Goal: Task Accomplishment & Management: Use online tool/utility

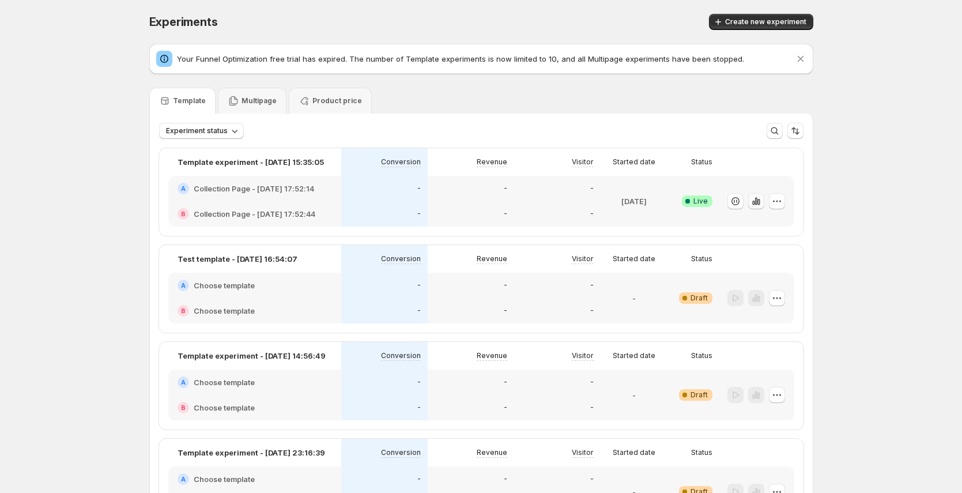
click at [757, 199] on icon "button" at bounding box center [755, 200] width 2 height 7
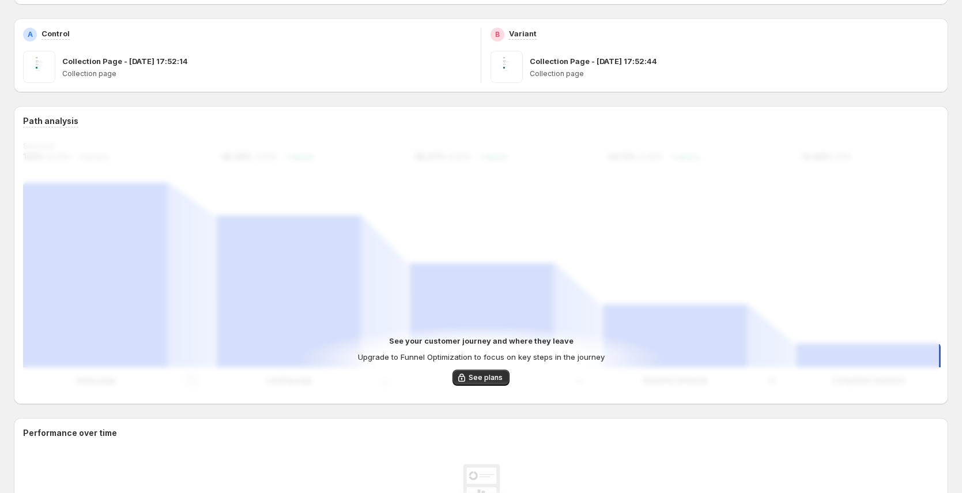
scroll to position [193, 0]
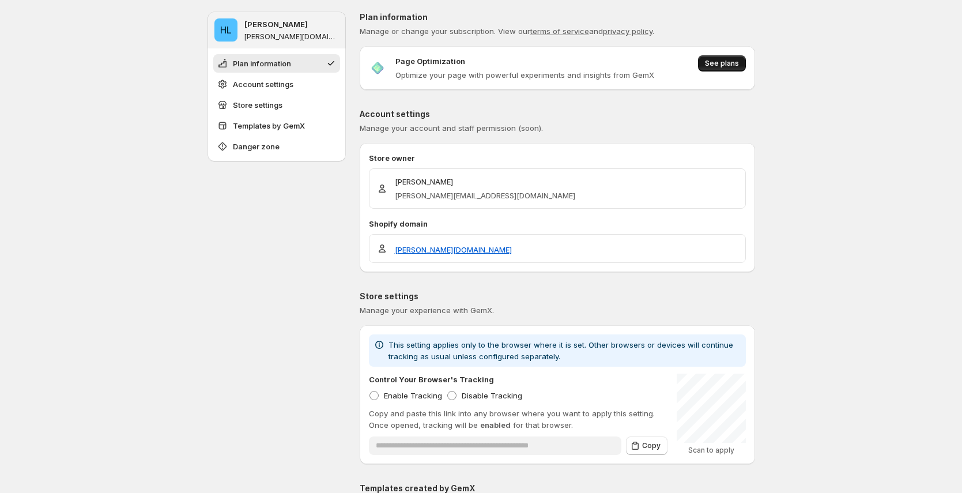
click at [730, 65] on span "See plans" at bounding box center [722, 63] width 34 height 9
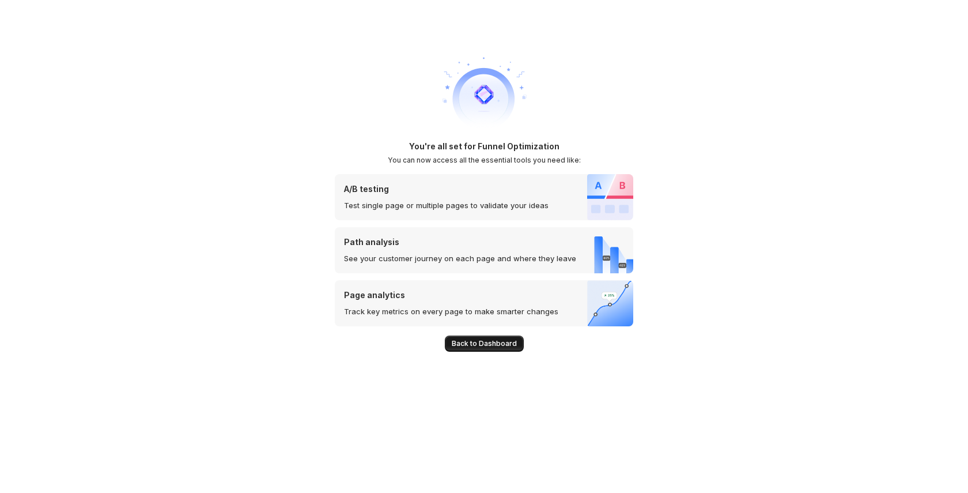
click at [498, 348] on span "Back to Dashboard" at bounding box center [484, 343] width 65 height 9
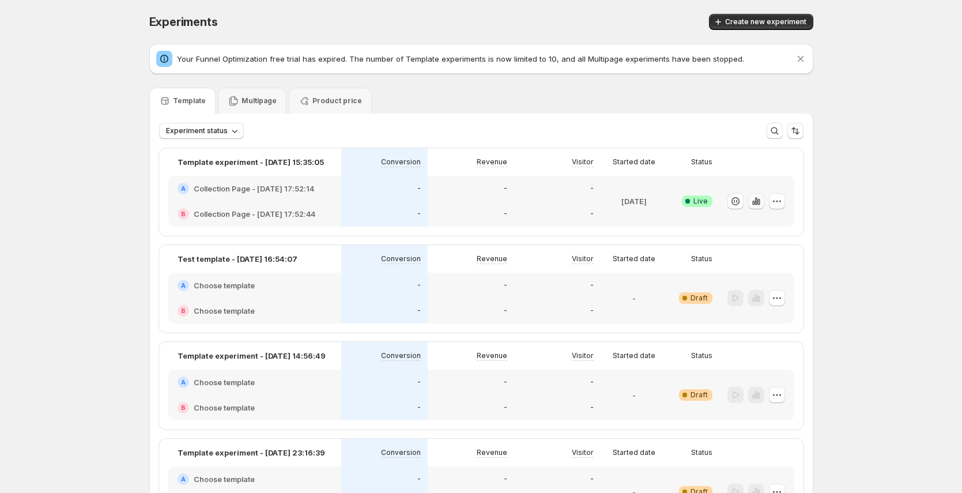
click at [764, 203] on button "button" at bounding box center [756, 201] width 16 height 16
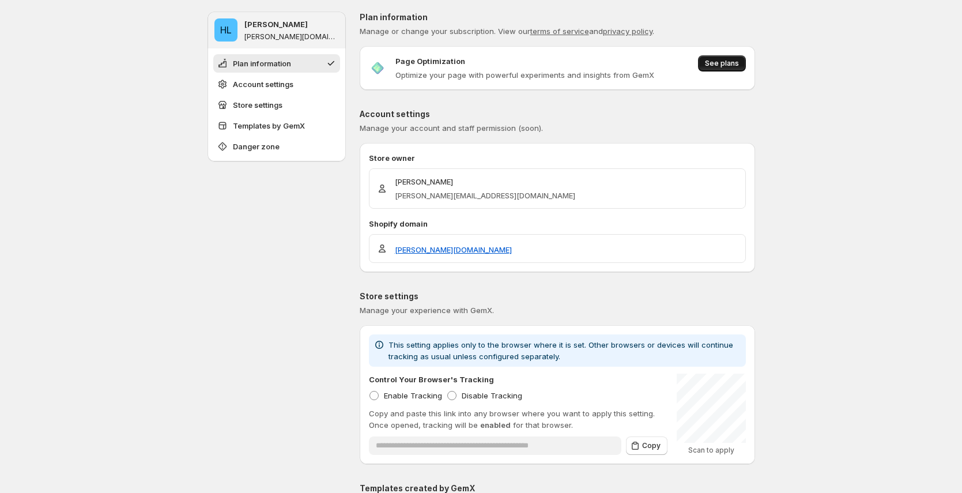
click at [733, 65] on span "See plans" at bounding box center [722, 63] width 34 height 9
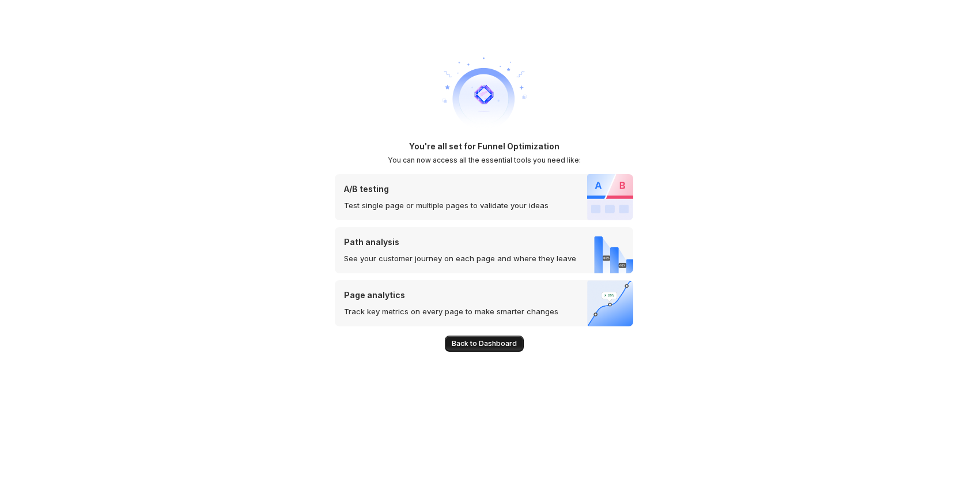
click at [482, 347] on span "Back to Dashboard" at bounding box center [484, 343] width 65 height 9
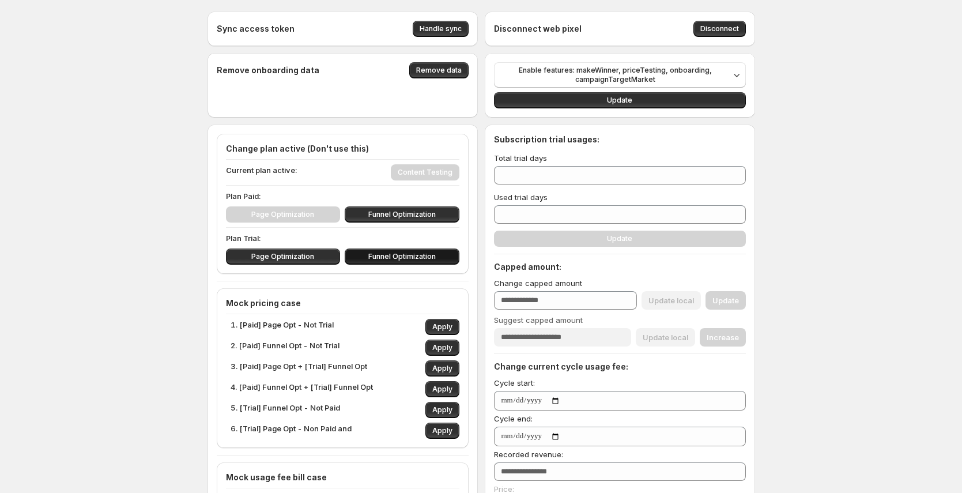
click at [438, 254] on button "Funnel Optimization" at bounding box center [402, 256] width 115 height 16
type input "**"
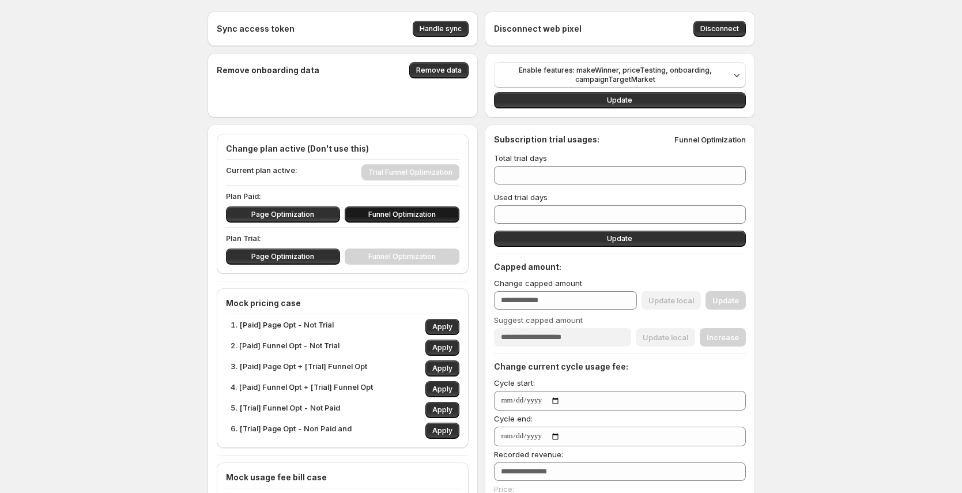
click at [399, 212] on span "Funnel Optimization" at bounding box center [401, 214] width 67 height 9
type input "***"
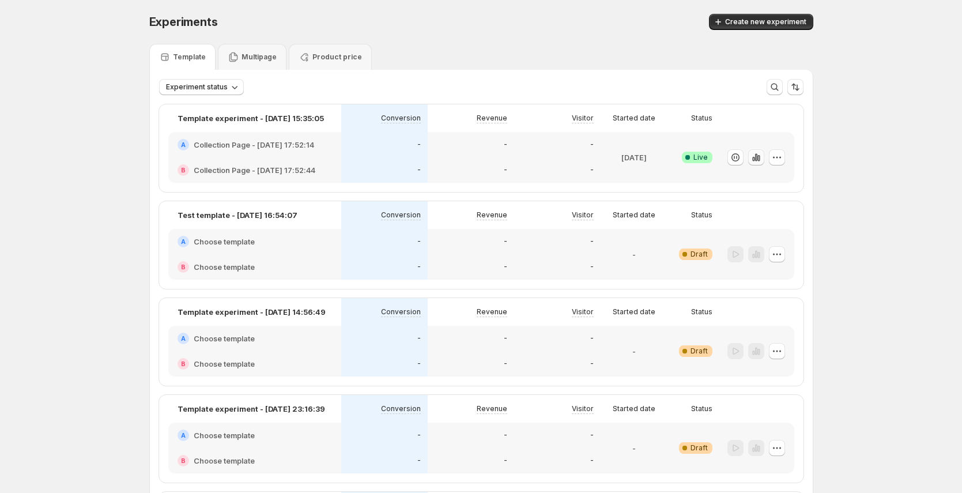
click at [760, 159] on icon "button" at bounding box center [756, 158] width 12 height 12
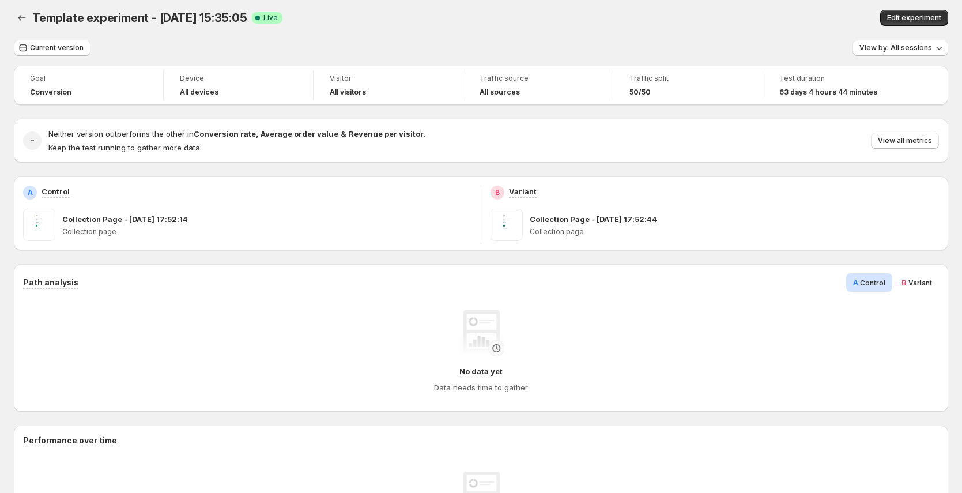
scroll to position [5, 0]
